Goal: Task Accomplishment & Management: Manage account settings

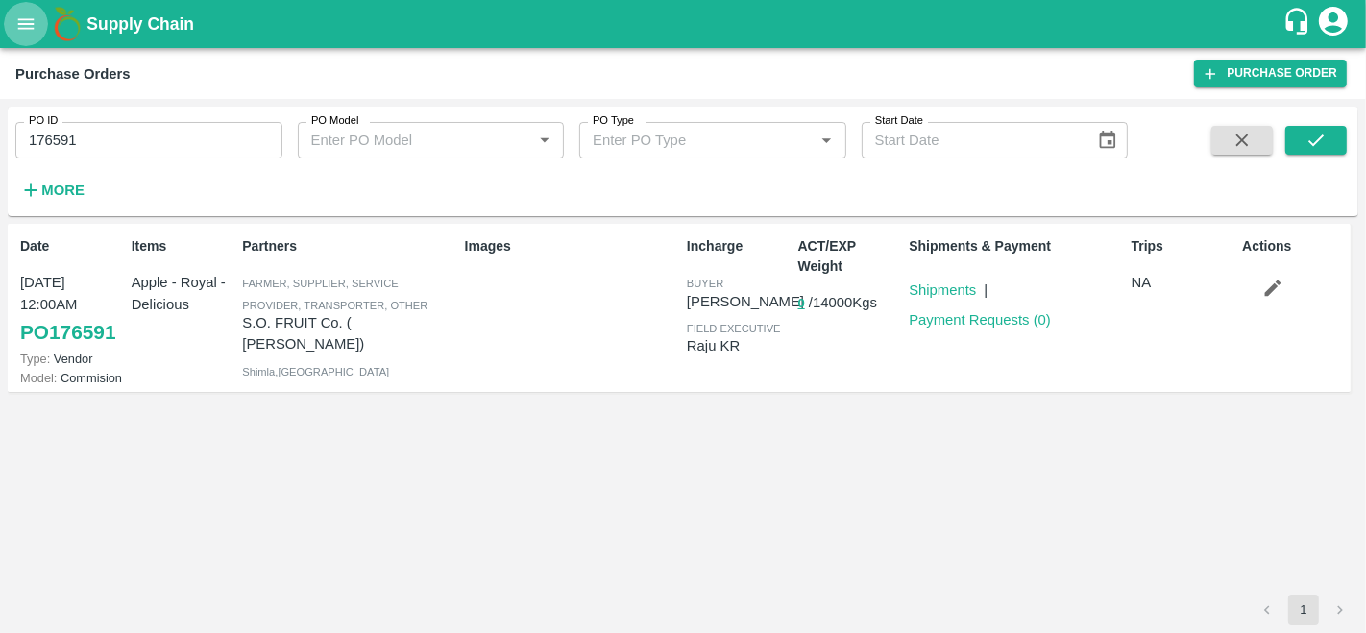
click at [26, 29] on icon "open drawer" at bounding box center [26, 23] width 16 height 11
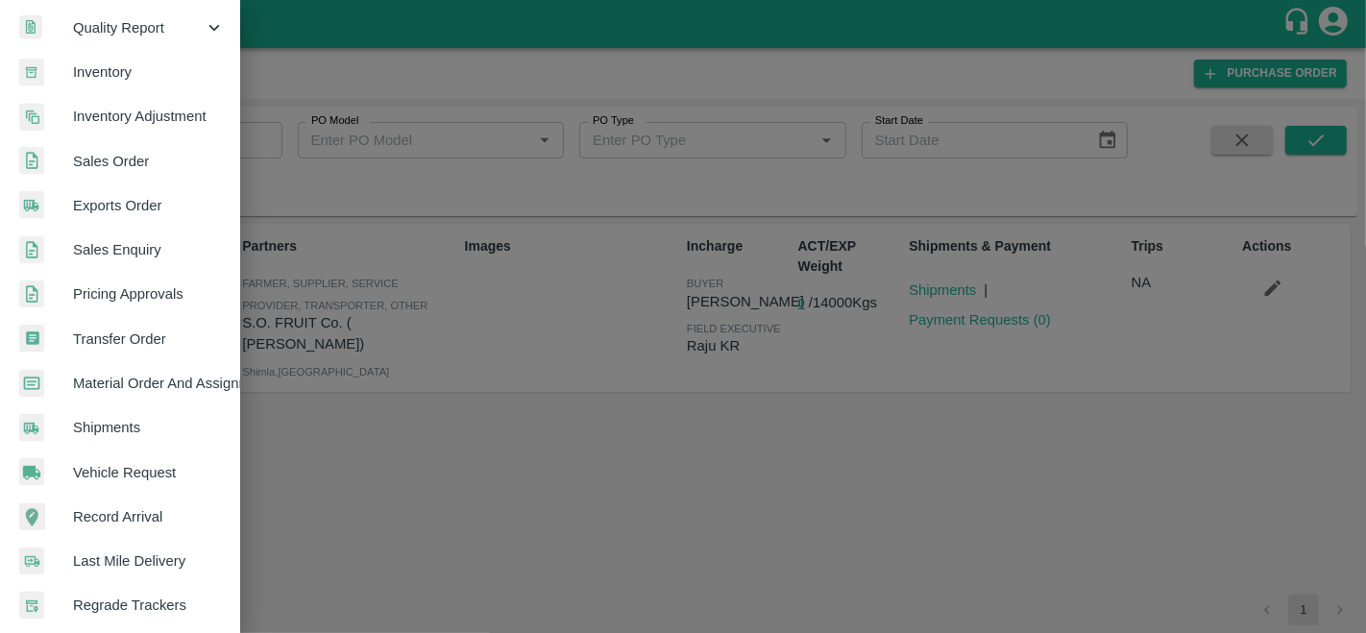
scroll to position [458, 0]
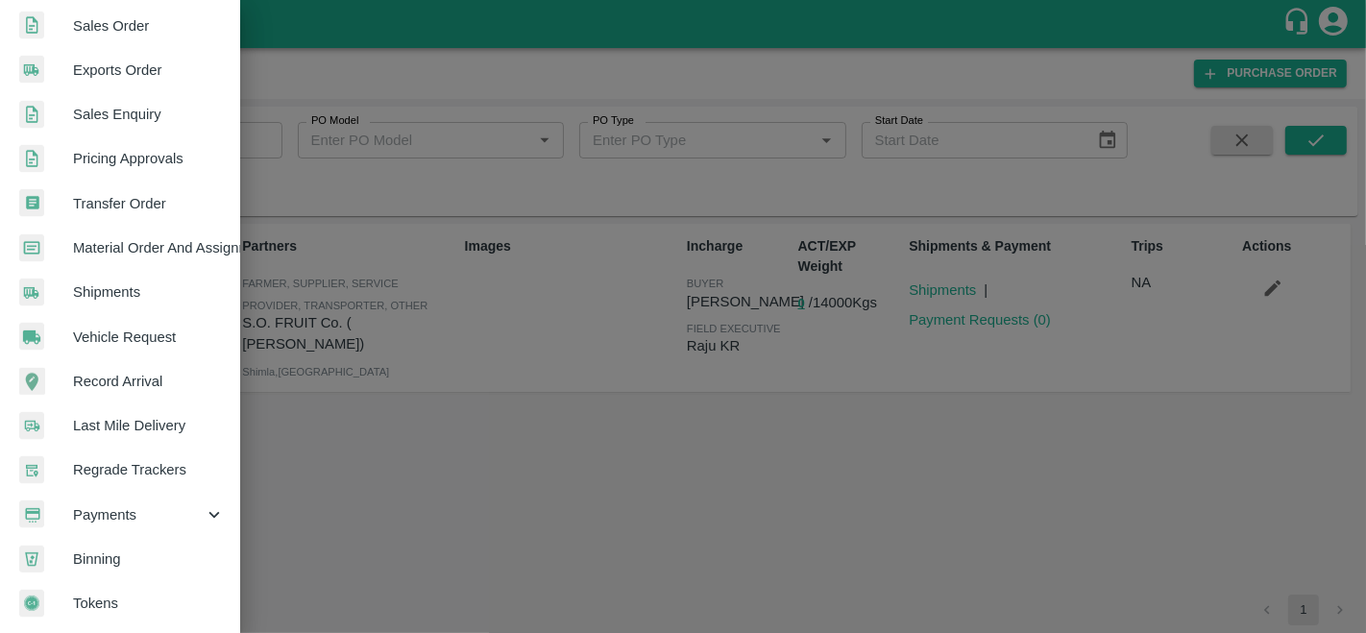
click at [110, 520] on div "Payments" at bounding box center [120, 515] width 240 height 44
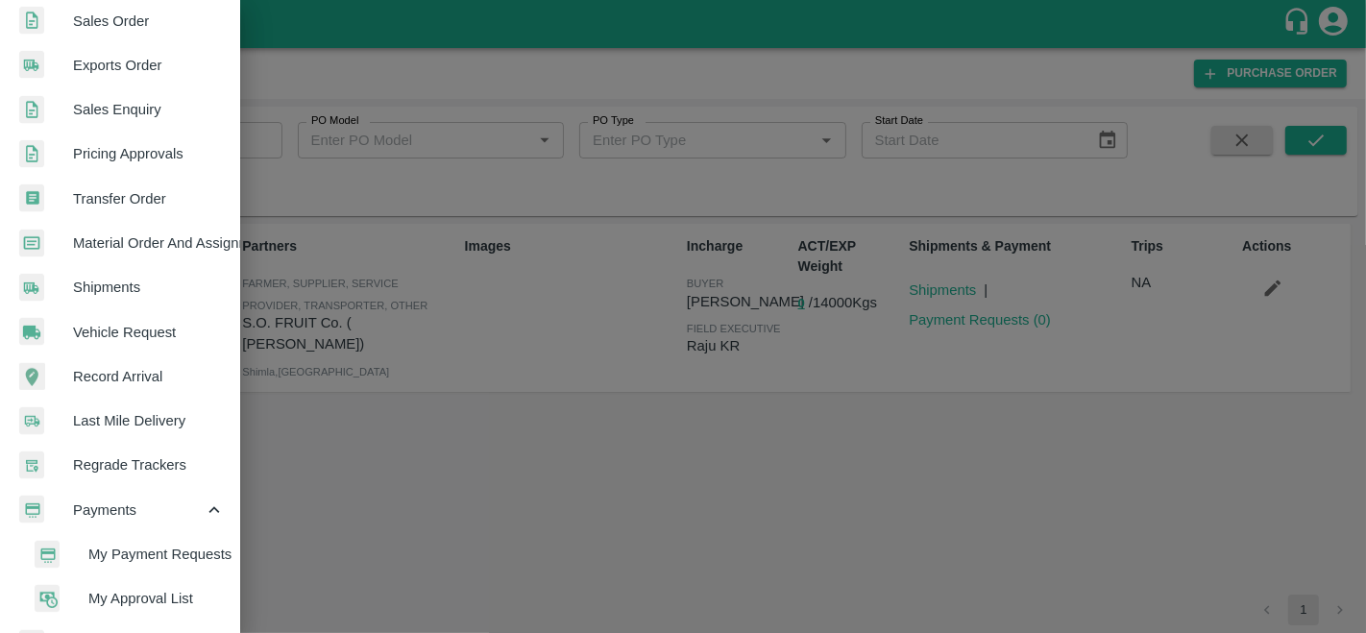
click at [143, 550] on span "My Payment Requests" at bounding box center [156, 554] width 136 height 21
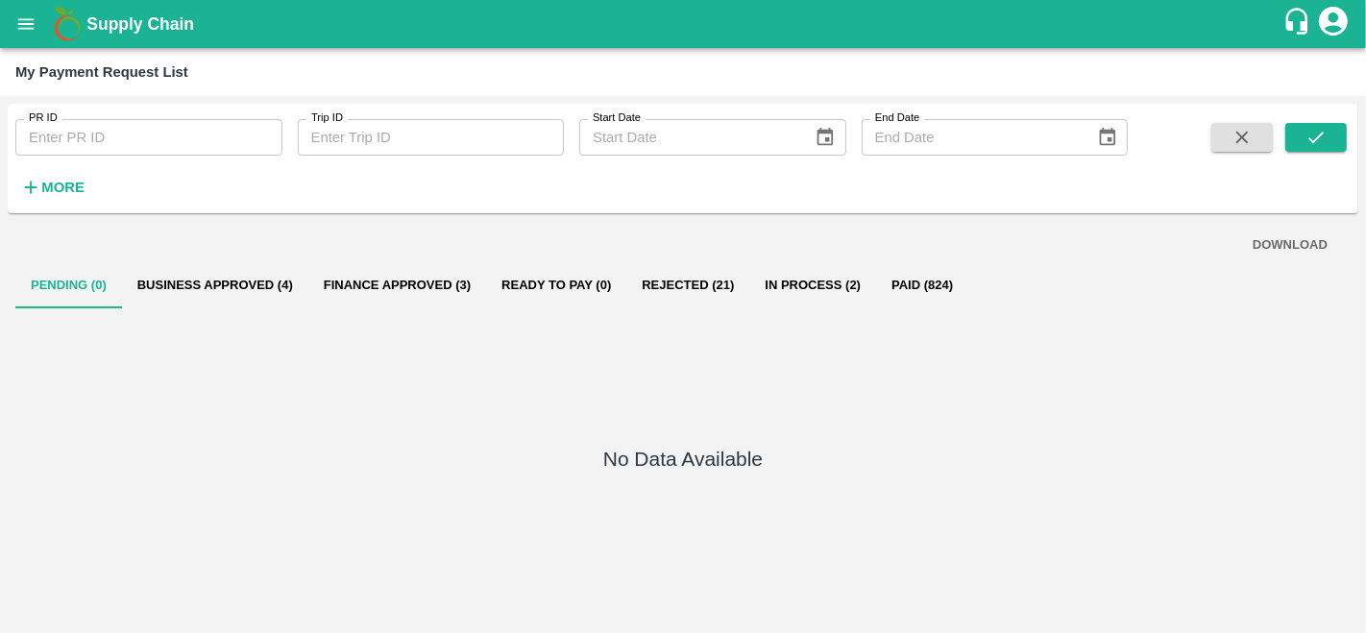
click at [277, 276] on button "Business Approved (4)" at bounding box center [215, 285] width 186 height 46
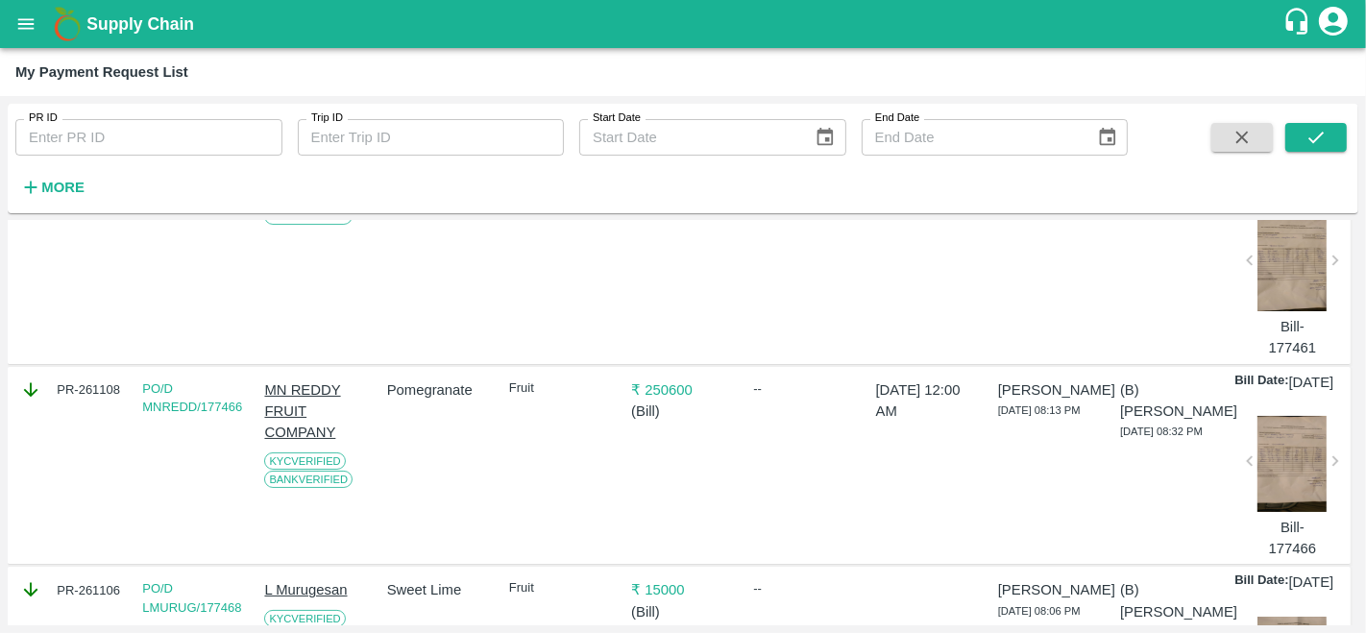
scroll to position [205, 0]
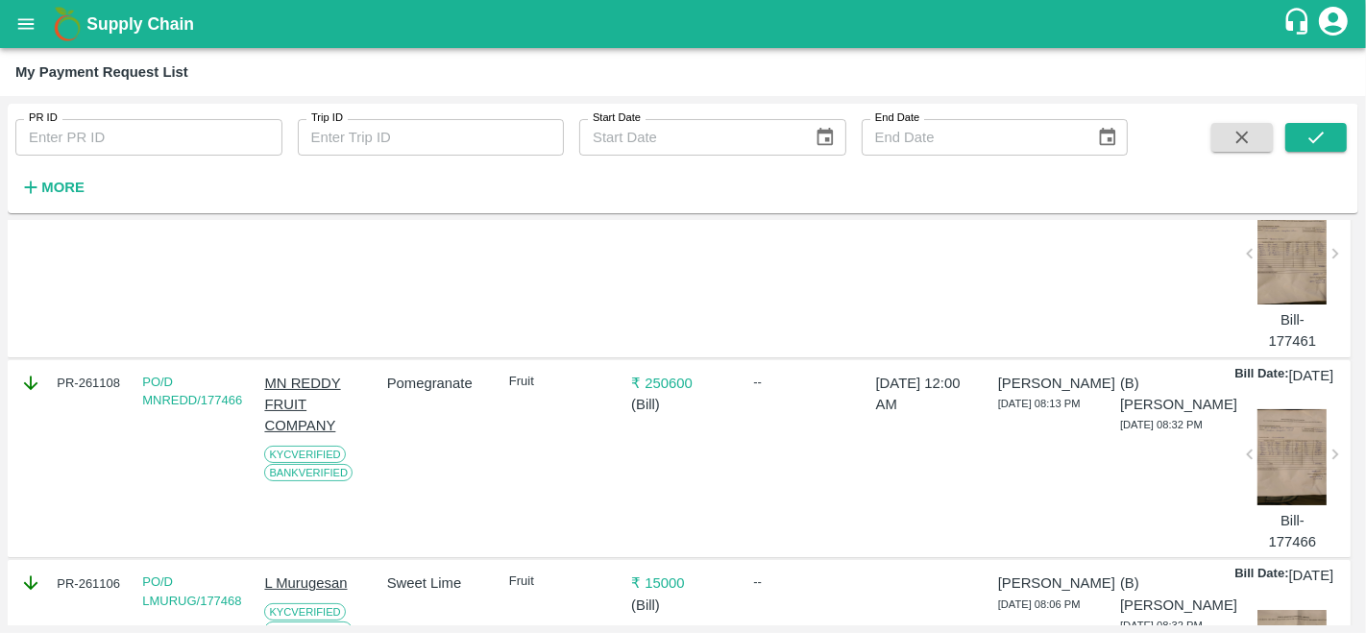
click at [288, 421] on p "MN REDDY FRUIT COMPANY" at bounding box center [316, 405] width 104 height 64
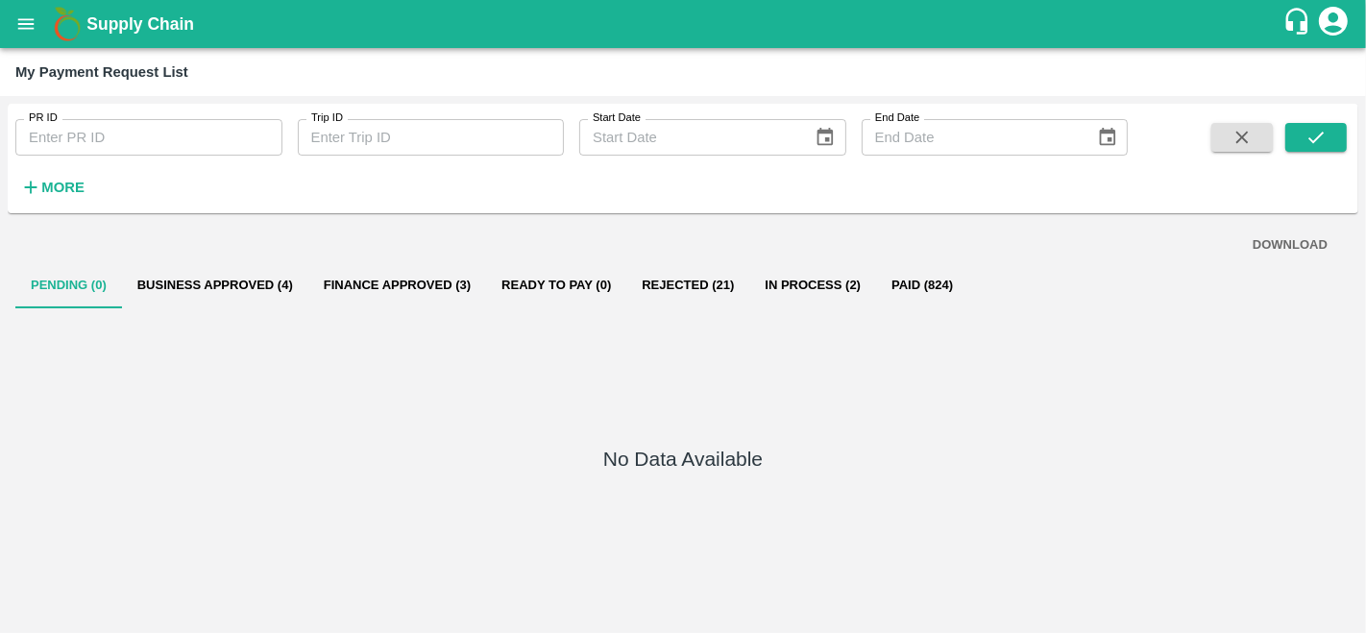
click at [219, 286] on button "Business Approved (4)" at bounding box center [215, 285] width 186 height 46
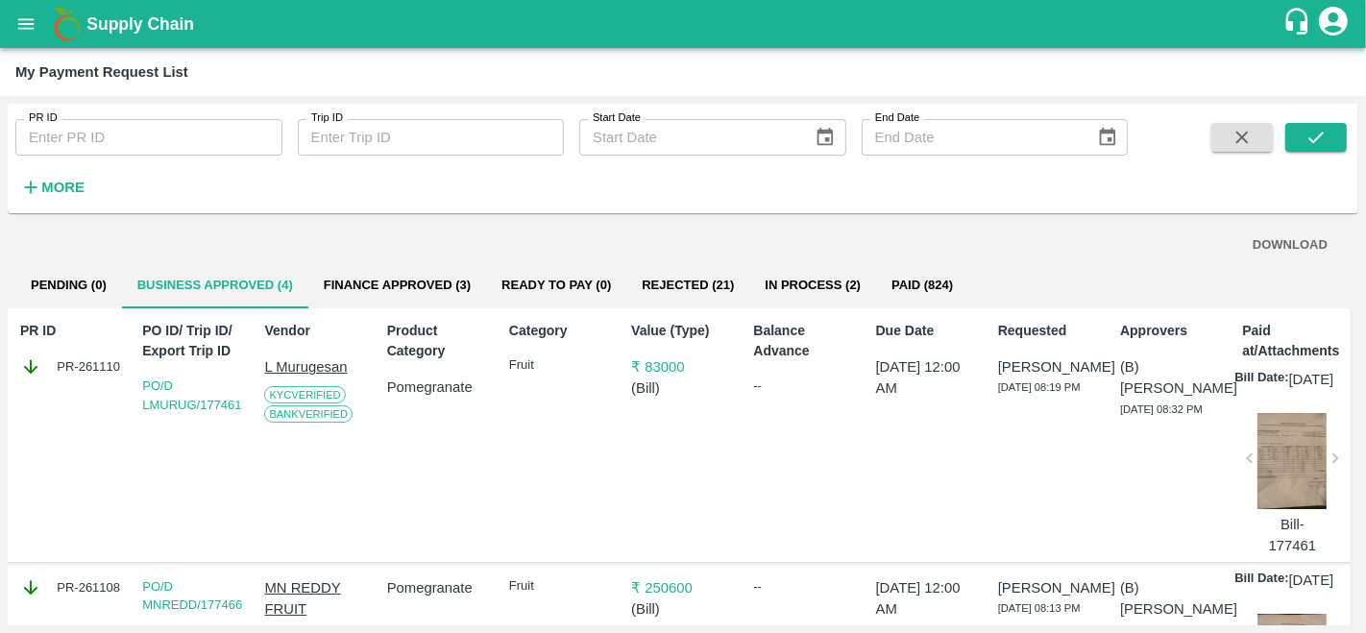
click at [306, 434] on div "Vendor L [PERSON_NAME] Verified Bank Verified" at bounding box center [312, 435] width 111 height 244
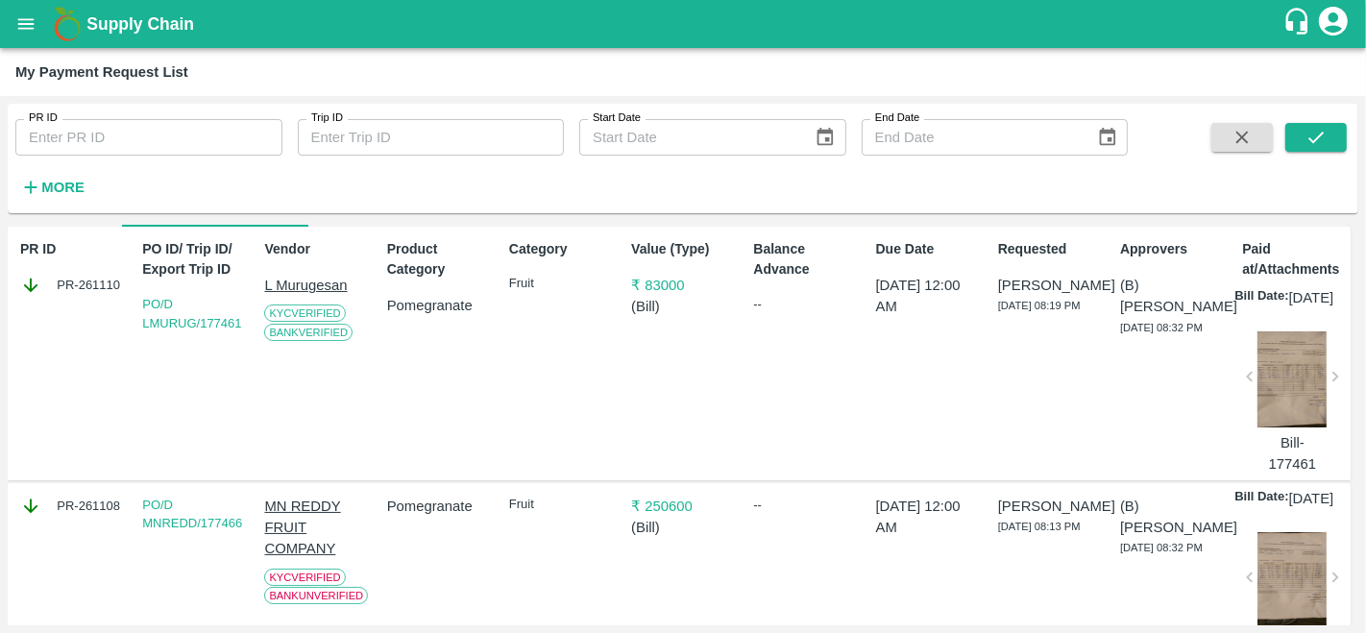
scroll to position [83, 0]
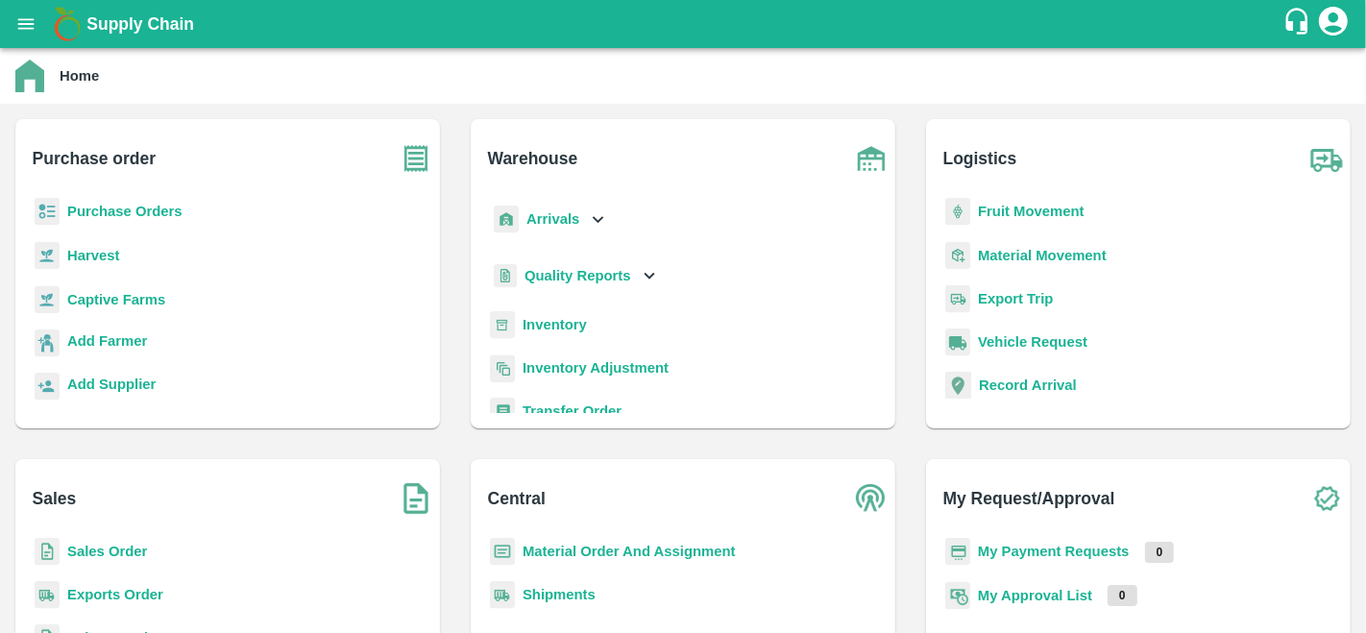
click at [1001, 552] on b "My Payment Requests" at bounding box center [1054, 551] width 152 height 15
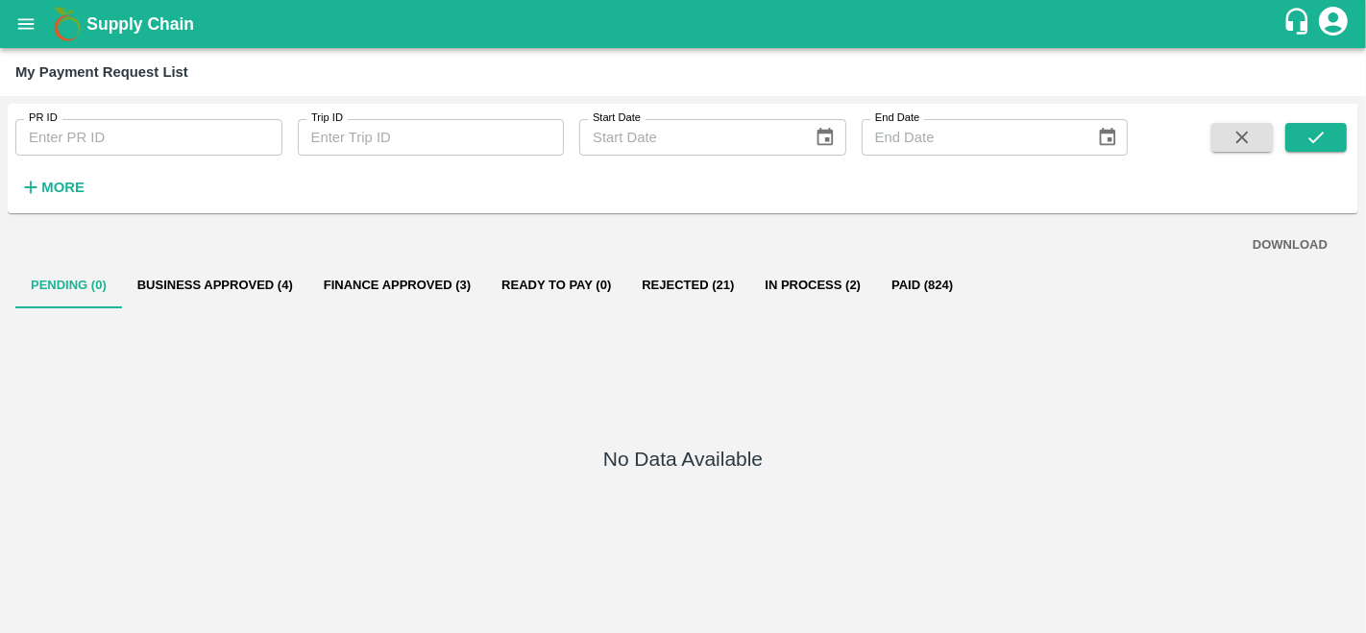
click at [46, 175] on h6 "More" at bounding box center [62, 187] width 43 height 25
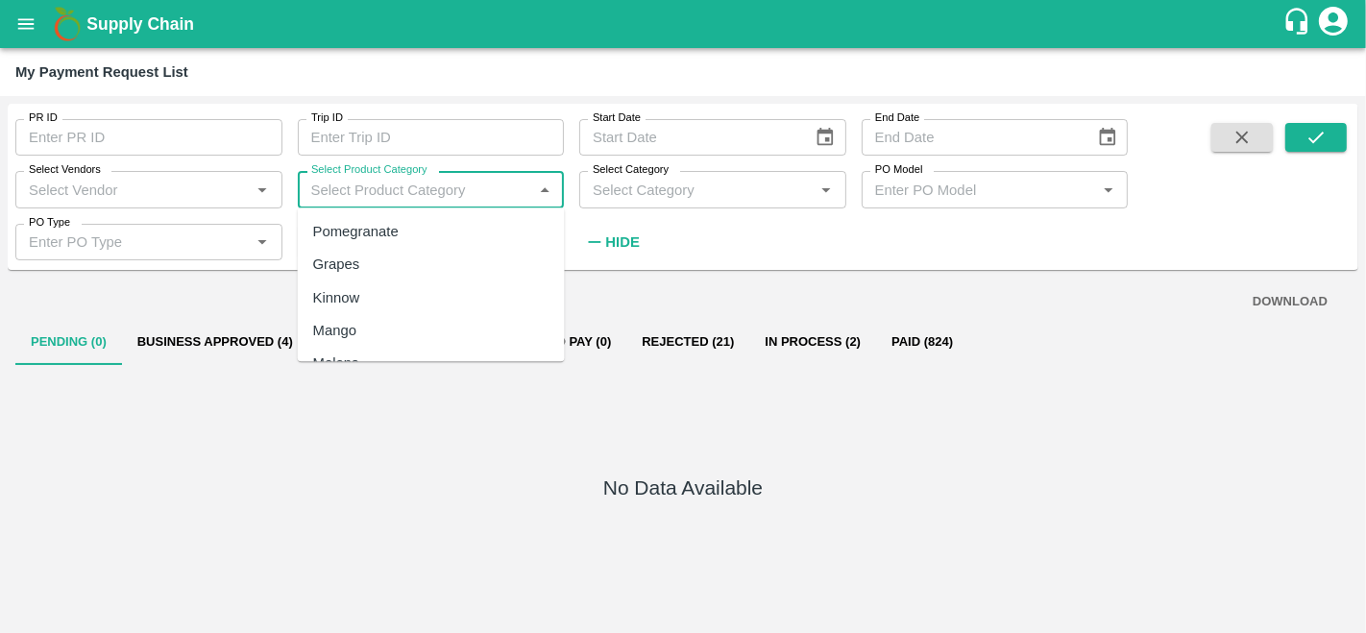
click at [400, 196] on input "Select Product Category" at bounding box center [416, 189] width 224 height 25
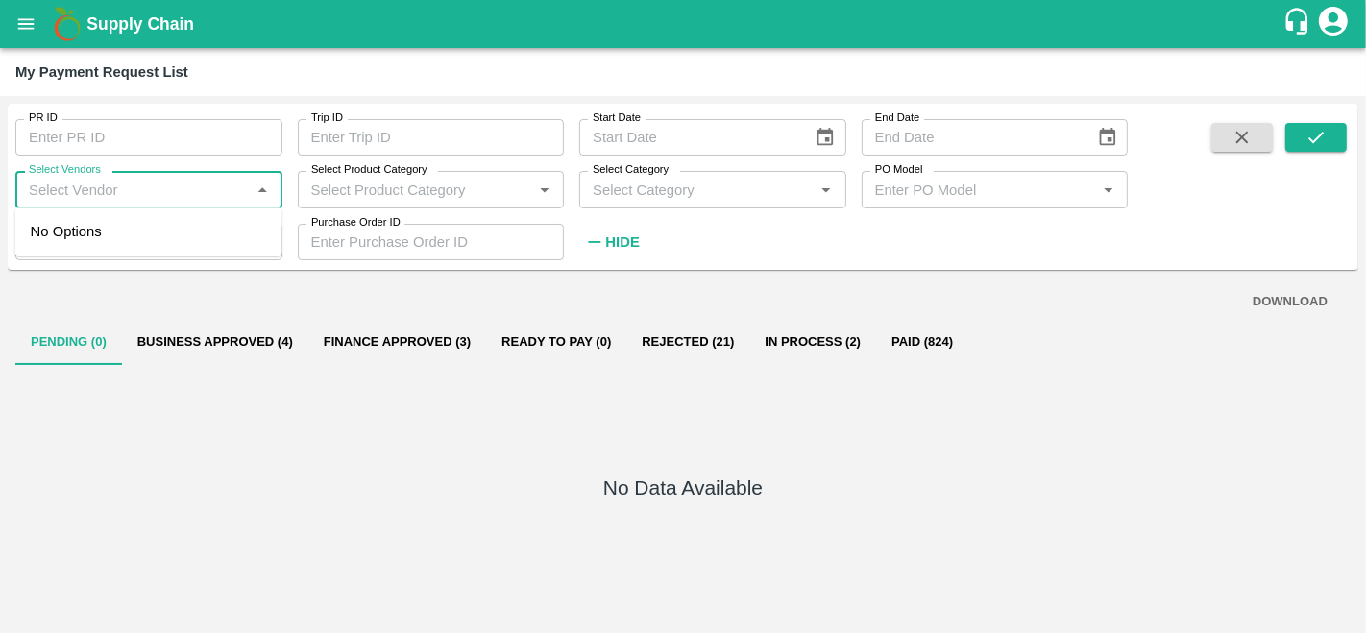
click at [136, 195] on input "Select Vendors" at bounding box center [133, 189] width 224 height 25
type input "G"
click at [101, 234] on div "SFC Fruits-Supplier" at bounding box center [100, 231] width 125 height 21
type input "SFC Fruits-Supplier"
click at [1315, 135] on icon "submit" at bounding box center [1316, 137] width 21 height 21
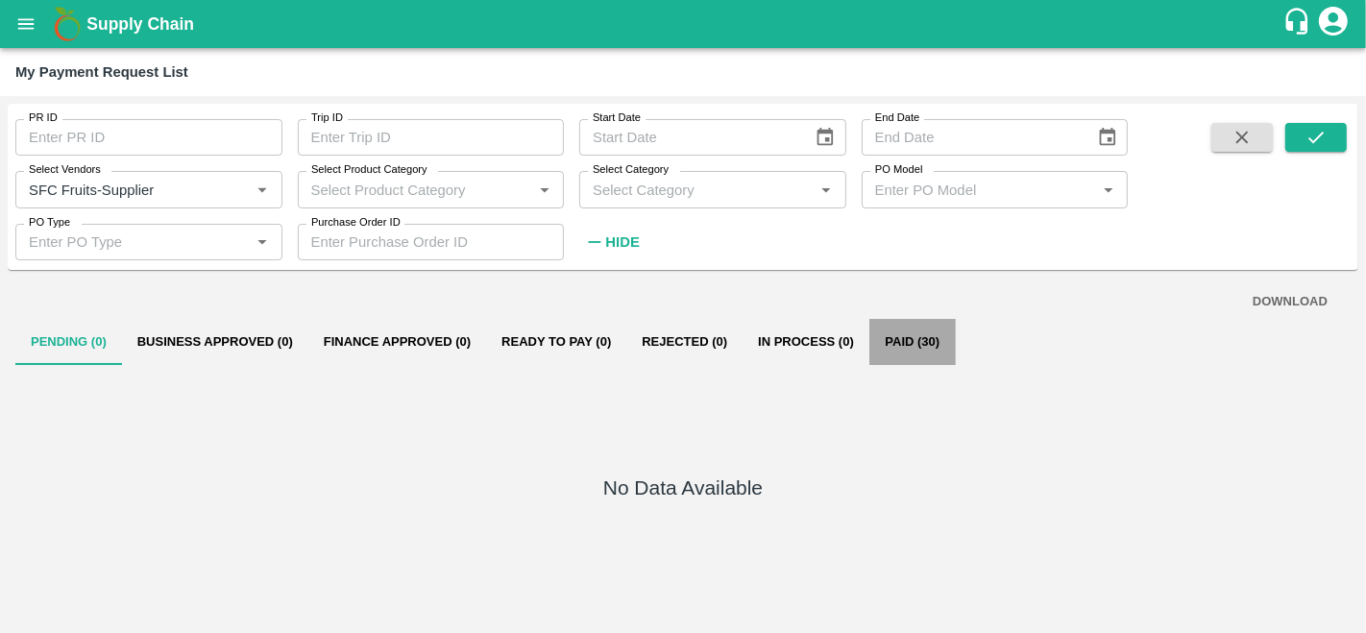
click at [905, 335] on button "Paid (30)" at bounding box center [913, 342] width 86 height 46
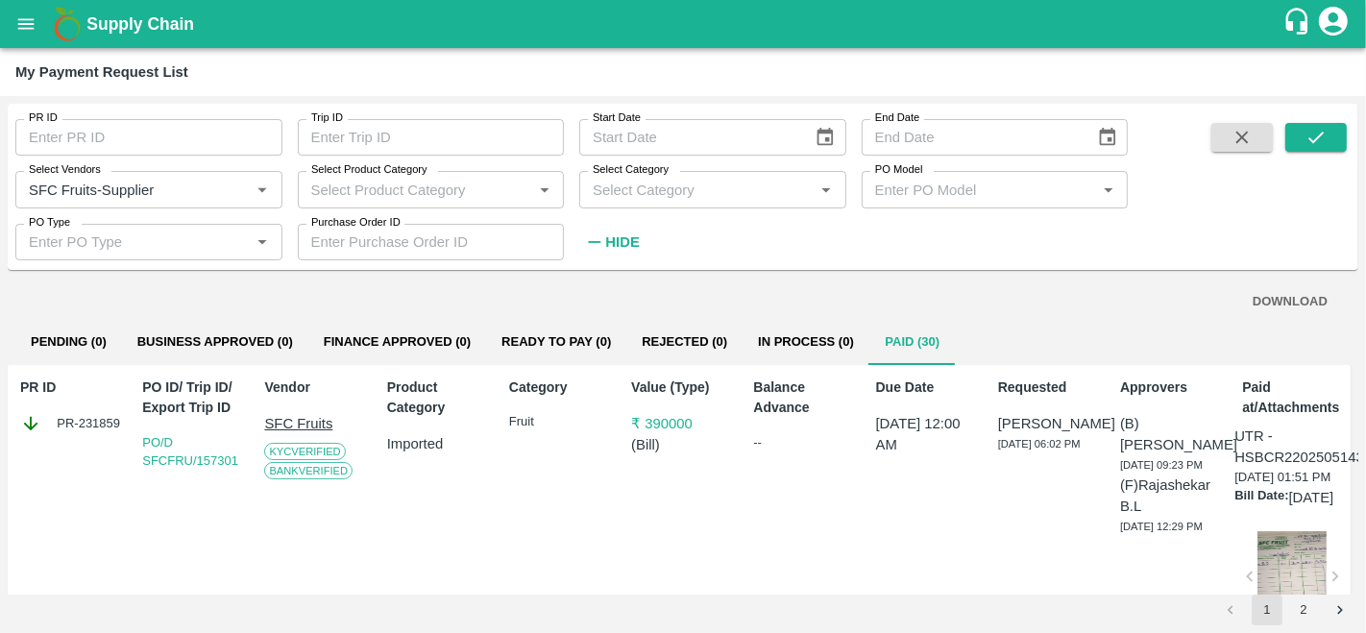
click at [1285, 299] on button "DOWNLOAD" at bounding box center [1290, 302] width 90 height 34
